Goal: Task Accomplishment & Management: Manage account settings

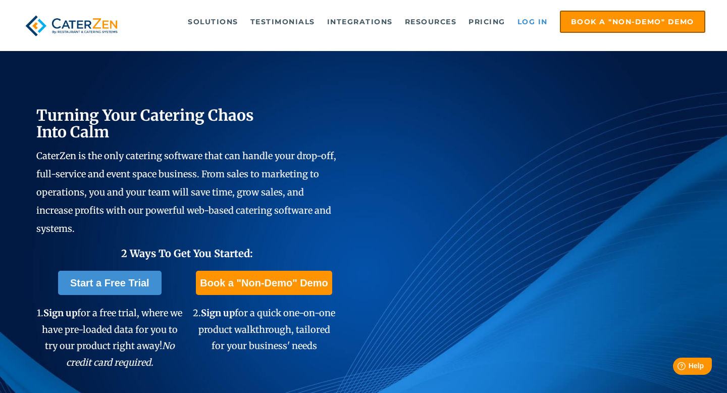
click at [529, 26] on link "Log in" at bounding box center [532, 22] width 40 height 20
click at [544, 22] on link "Log in" at bounding box center [532, 22] width 40 height 20
click at [526, 22] on link "Log in" at bounding box center [532, 22] width 40 height 20
